Goal: Transaction & Acquisition: Purchase product/service

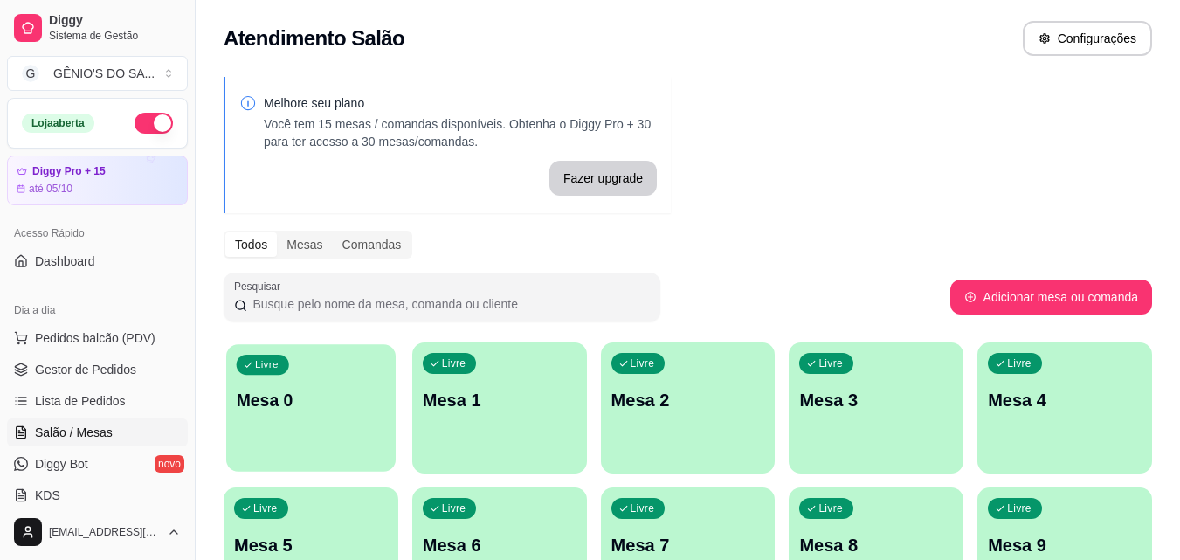
click at [300, 440] on div "Livre Mesa 0" at bounding box center [310, 397] width 169 height 107
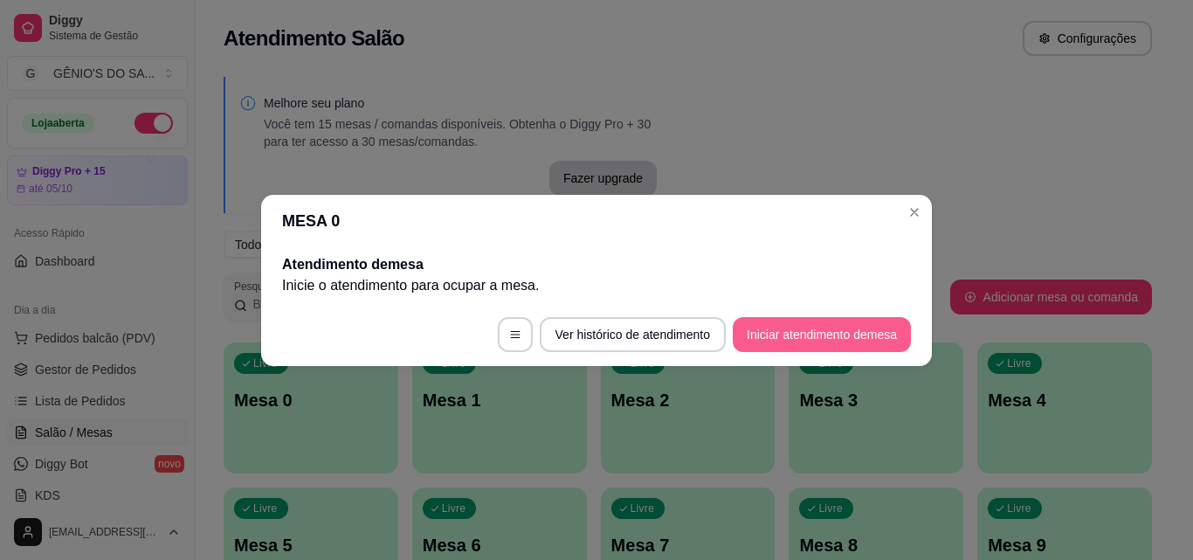
click at [786, 342] on button "Iniciar atendimento de mesa" at bounding box center [822, 334] width 178 height 35
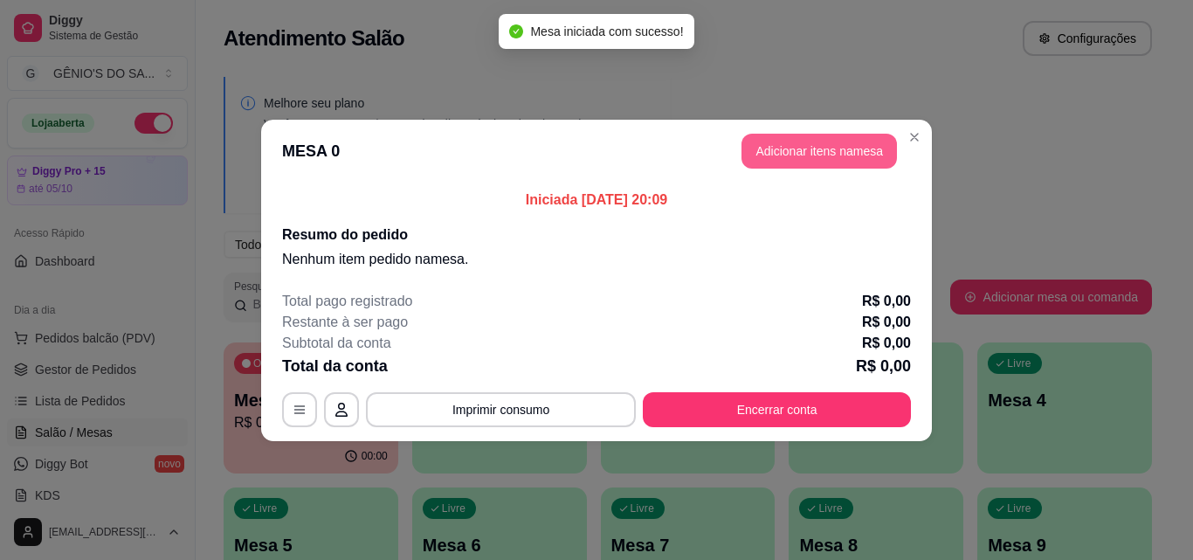
click at [829, 144] on button "Adicionar itens na mesa" at bounding box center [818, 151] width 155 height 35
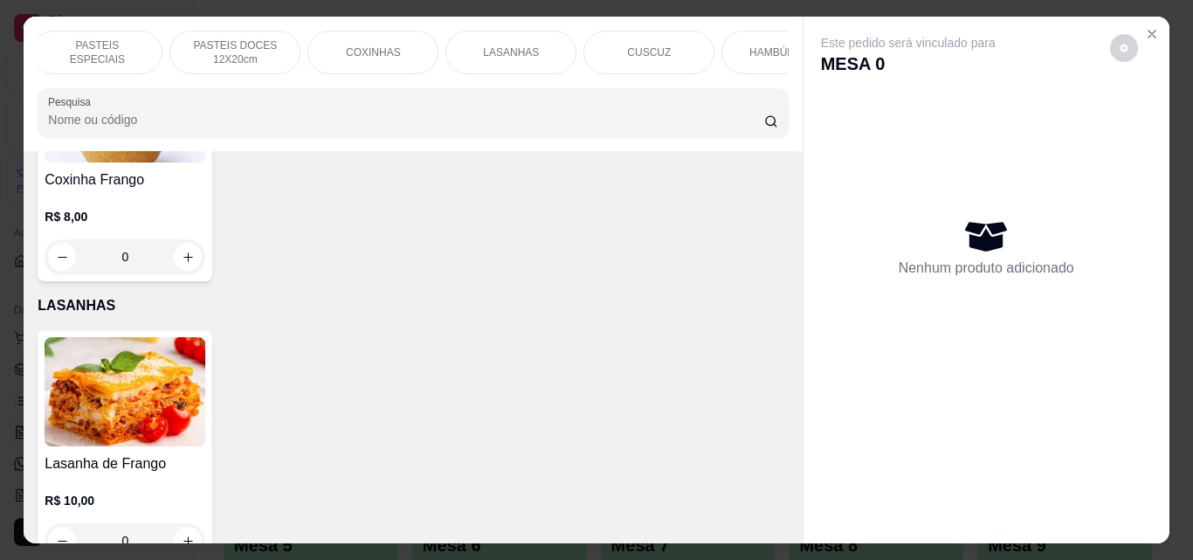
scroll to position [0, 594]
click at [599, 45] on p "CUSCUZ" at bounding box center [613, 52] width 44 height 14
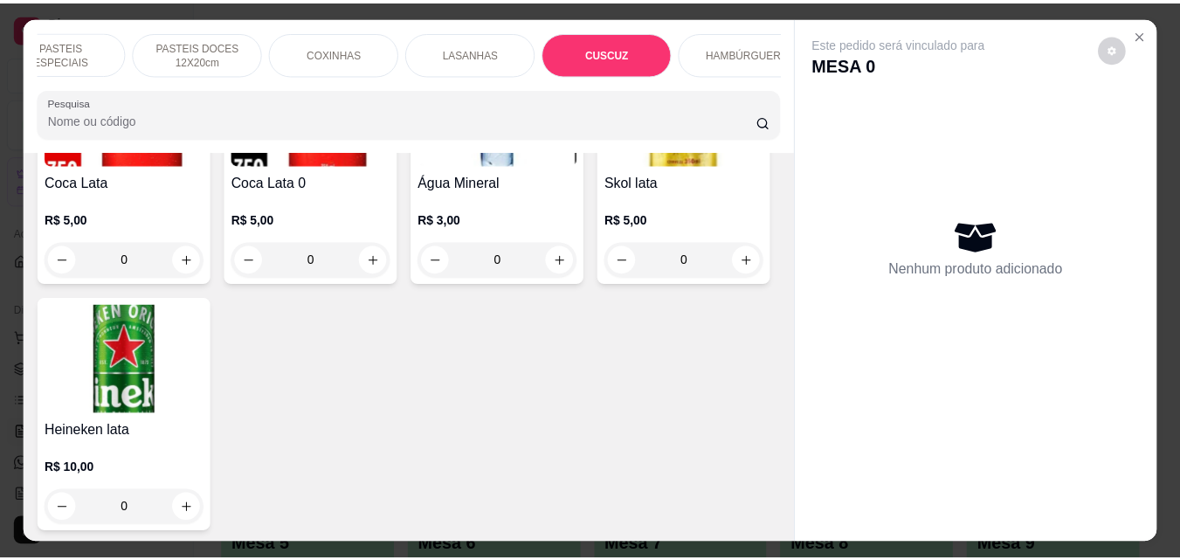
scroll to position [45, 0]
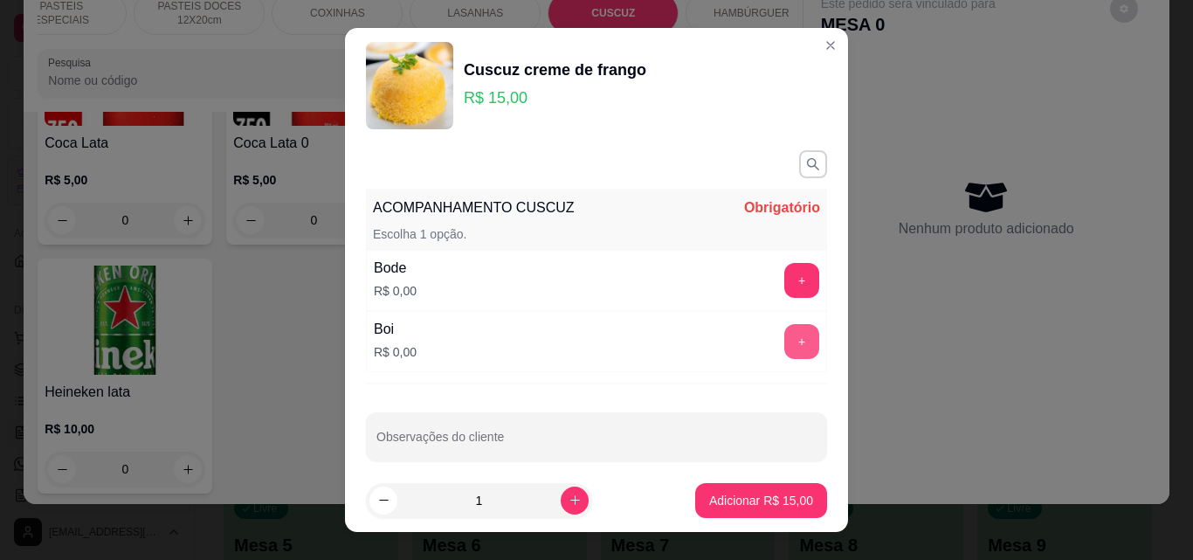
click at [784, 334] on button "+" at bounding box center [801, 341] width 35 height 35
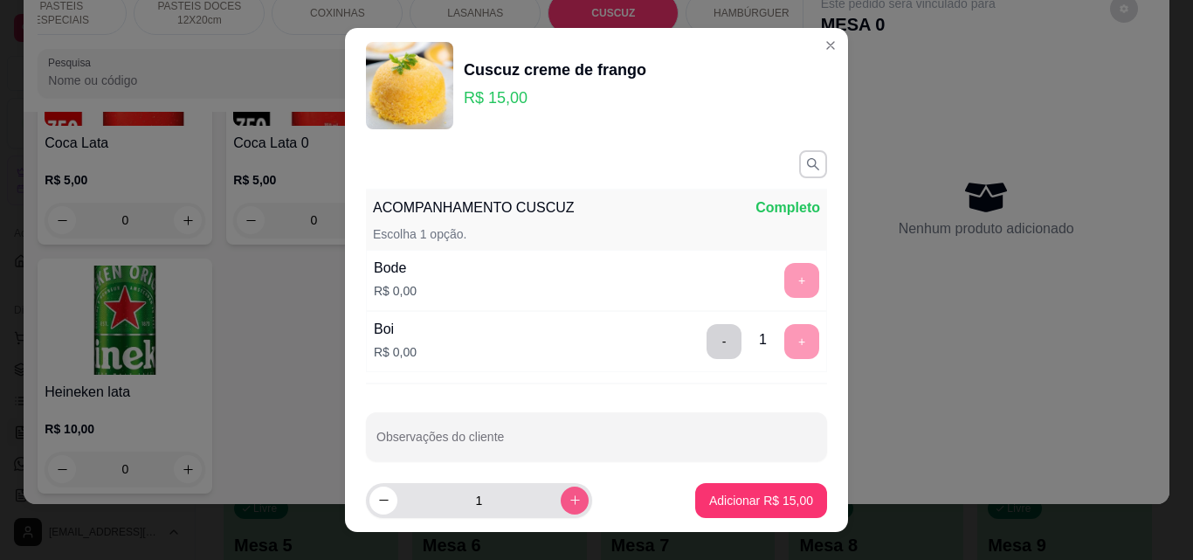
click at [568, 502] on icon "increase-product-quantity" at bounding box center [574, 499] width 13 height 13
type input "2"
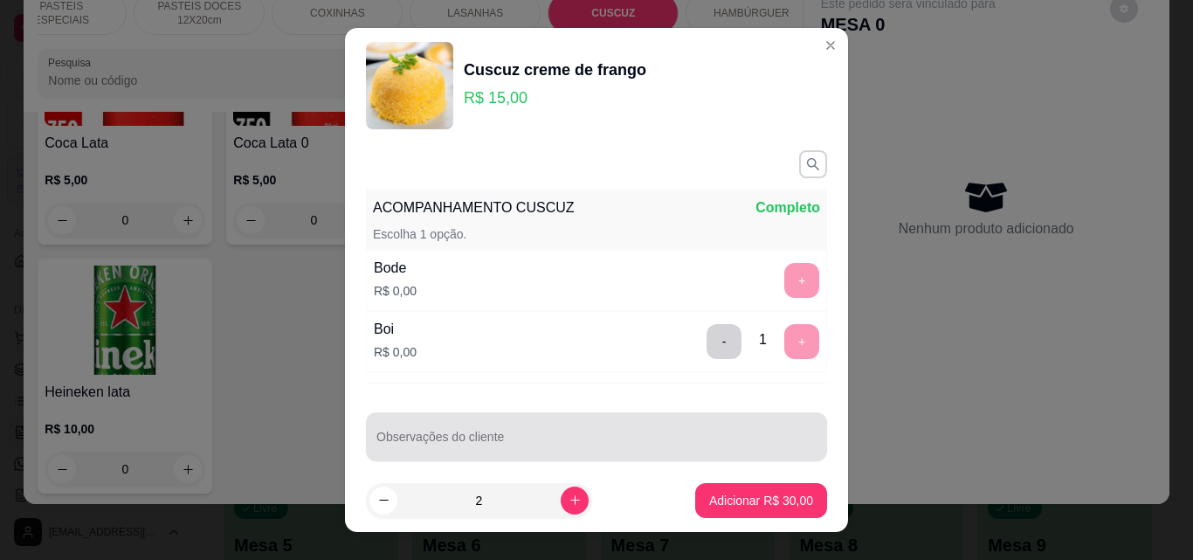
click at [523, 444] on input "Observações do cliente" at bounding box center [596, 443] width 440 height 17
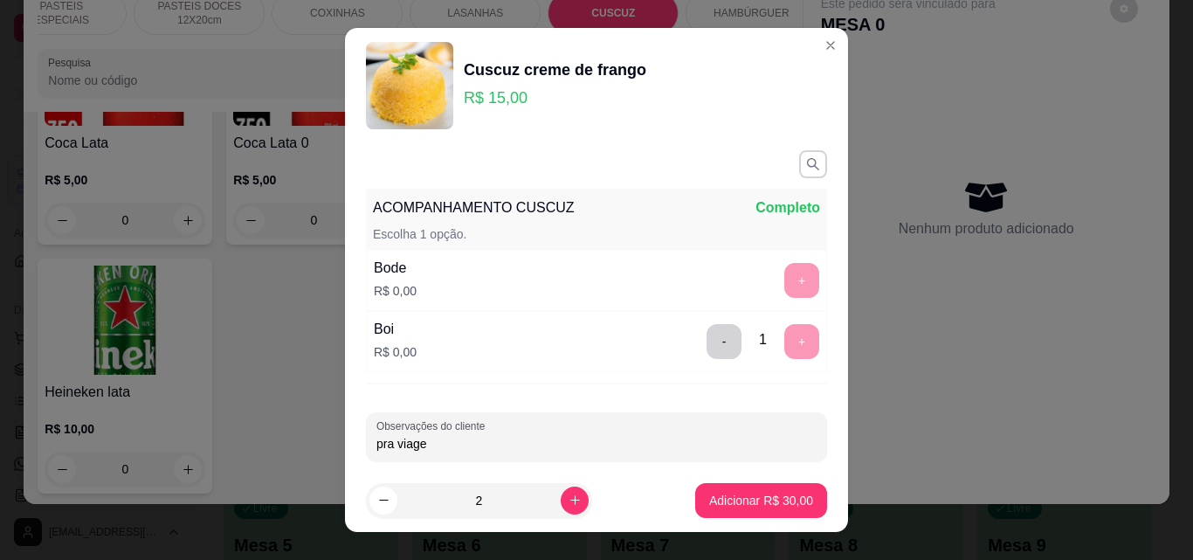
type input "pra viagem"
click at [711, 504] on p "Adicionar R$ 30,00" at bounding box center [761, 500] width 104 height 17
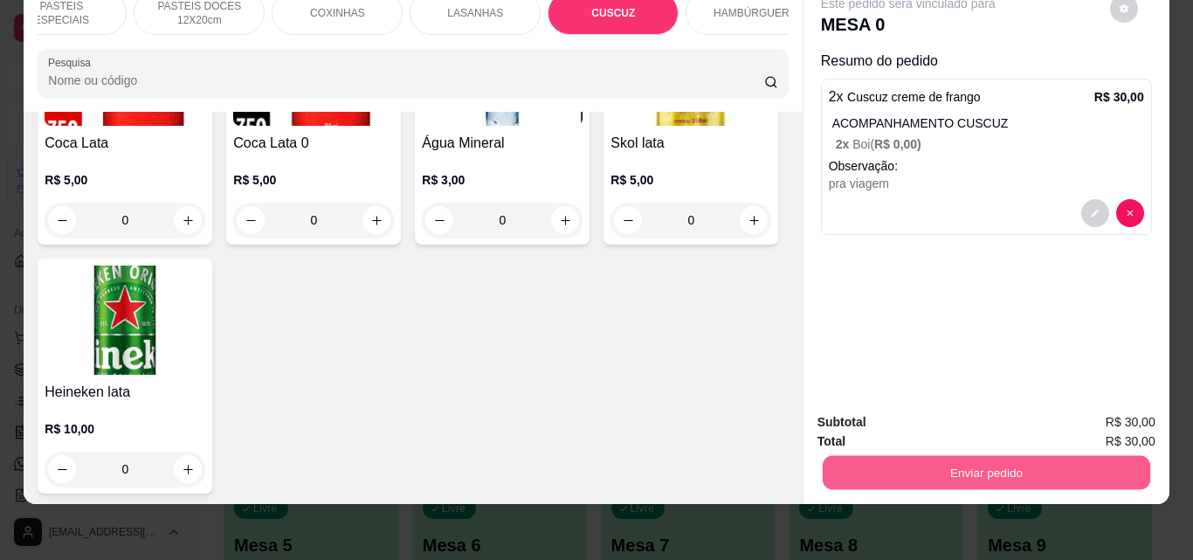
click at [988, 459] on button "Enviar pedido" at bounding box center [985, 472] width 327 height 34
click at [1136, 418] on button "Enviar pedido" at bounding box center [1109, 416] width 99 height 33
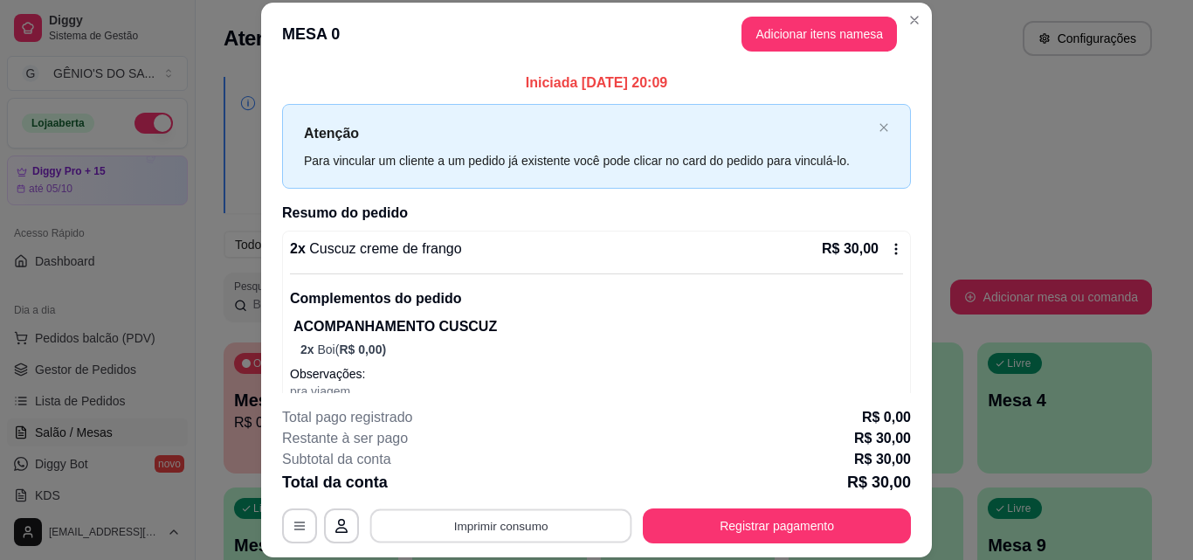
click at [492, 531] on button "Imprimir consumo" at bounding box center [501, 525] width 262 height 34
click at [484, 479] on button "Impressora" at bounding box center [500, 486] width 127 height 28
click at [516, 501] on div "**********" at bounding box center [596, 475] width 629 height 136
